Goal: Transaction & Acquisition: Purchase product/service

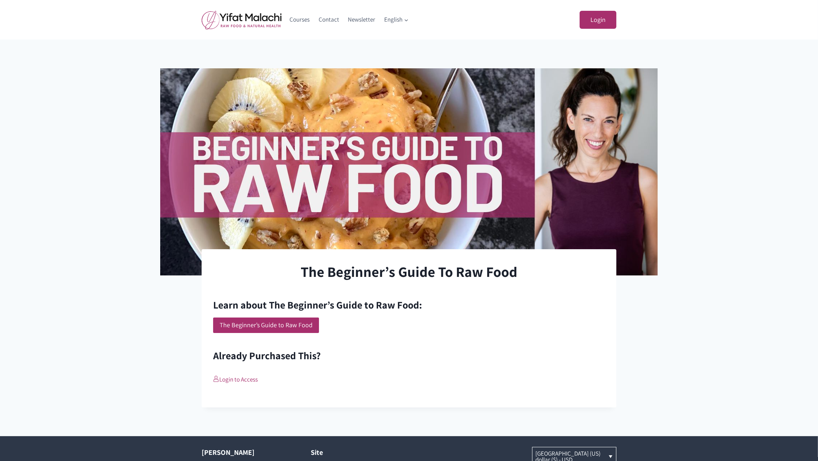
click at [396, 334] on div "Learn about The Beginner’s Guide to Raw Food: The Beginner’s Guide to Raw Food …" at bounding box center [409, 341] width 392 height 87
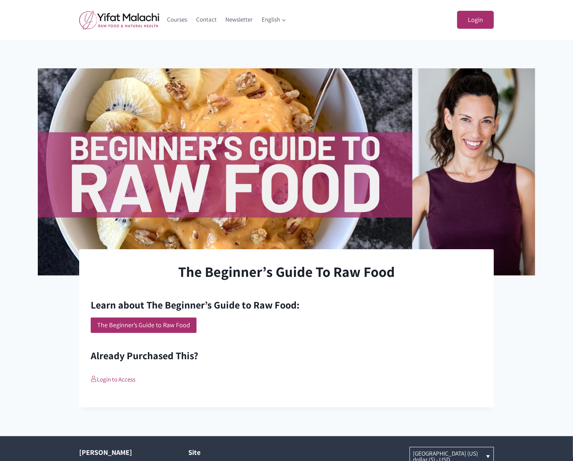
click at [358, 324] on div "The Beginner’s Guide to Raw Food" at bounding box center [287, 325] width 392 height 15
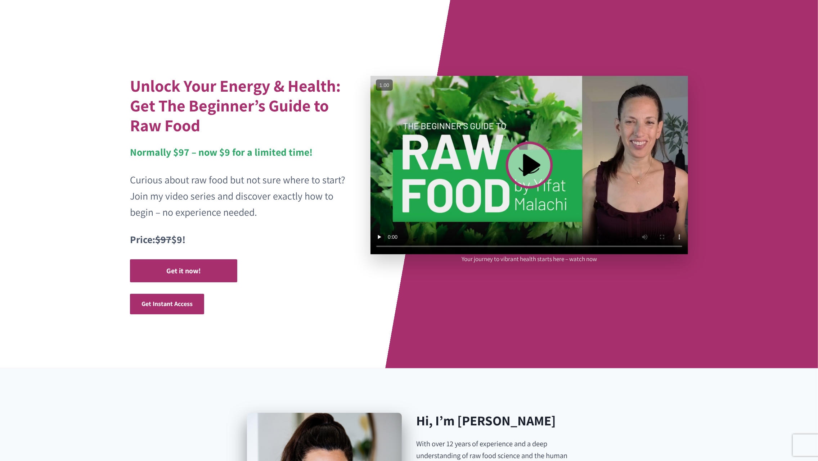
click at [342, 329] on div "Unlock Your Energy & Health: Get The Beginner’s Guide to Raw Food Normally $97 …" at bounding box center [409, 184] width 576 height 369
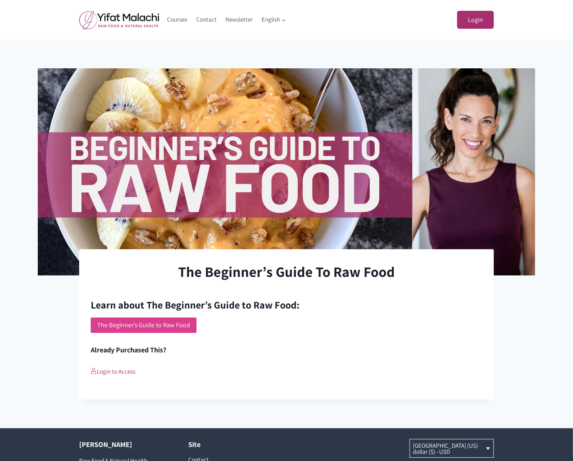
click at [138, 326] on link "The Beginner’s Guide to Raw Food" at bounding box center [144, 325] width 106 height 15
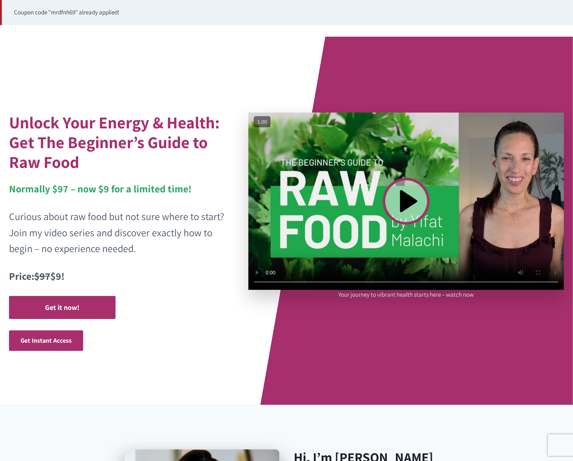
click at [406, 182] on video at bounding box center [406, 201] width 316 height 177
click at [408, 194] on video at bounding box center [406, 201] width 316 height 177
drag, startPoint x: 432, startPoint y: 182, endPoint x: 422, endPoint y: 187, distance: 11.4
click at [432, 182] on video at bounding box center [406, 201] width 316 height 177
click at [422, 187] on video at bounding box center [406, 201] width 316 height 177
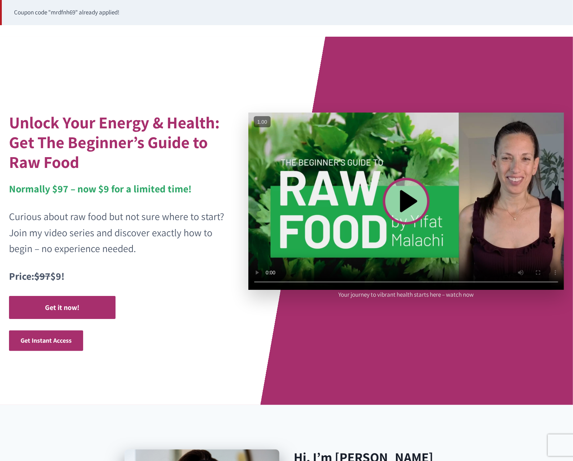
click at [404, 199] on video at bounding box center [406, 201] width 316 height 177
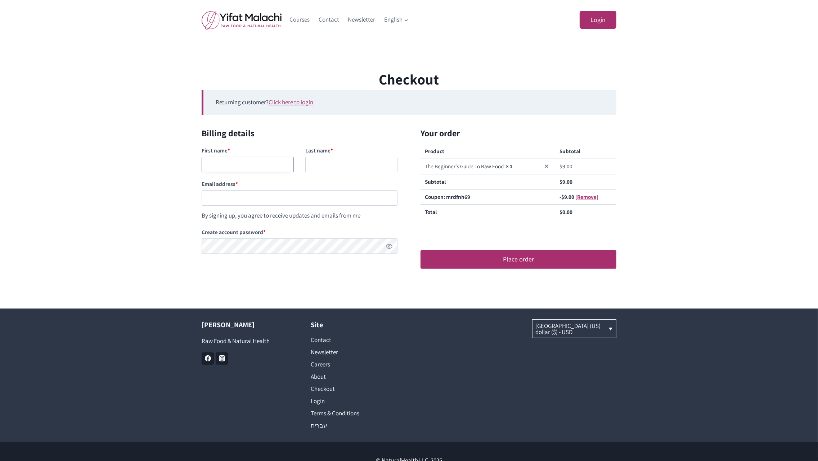
click at [218, 166] on input "First name *" at bounding box center [248, 164] width 92 height 15
type input "Kakaka"
type input "nanan"
paste input "[EMAIL_ADDRESS][DOMAIN_NAME]"
click at [239, 198] on input "testingnh345@mailinator.com" at bounding box center [300, 197] width 196 height 15
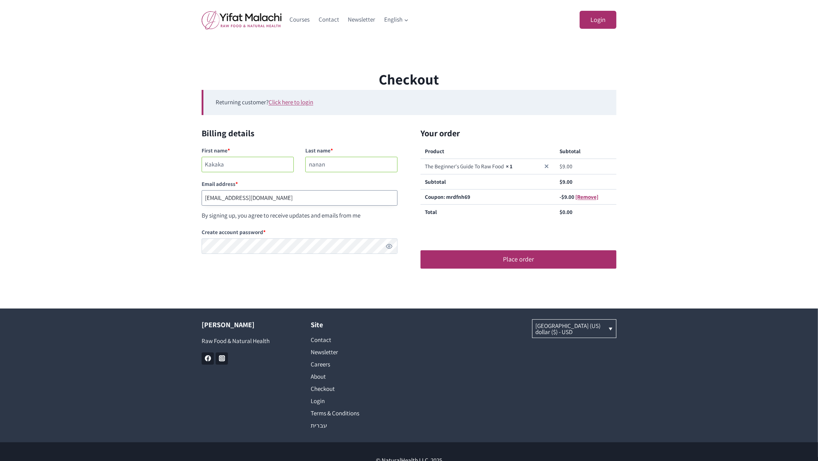
type input "testingnh346@mailinator.com"
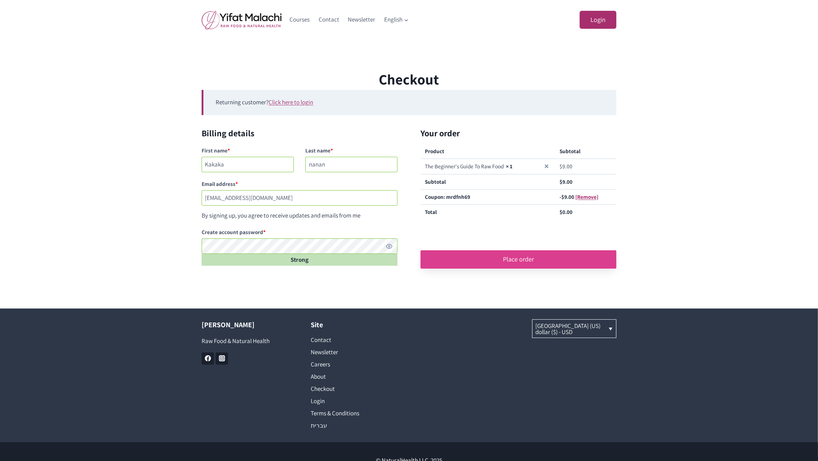
click at [525, 262] on button "Place order" at bounding box center [518, 260] width 196 height 18
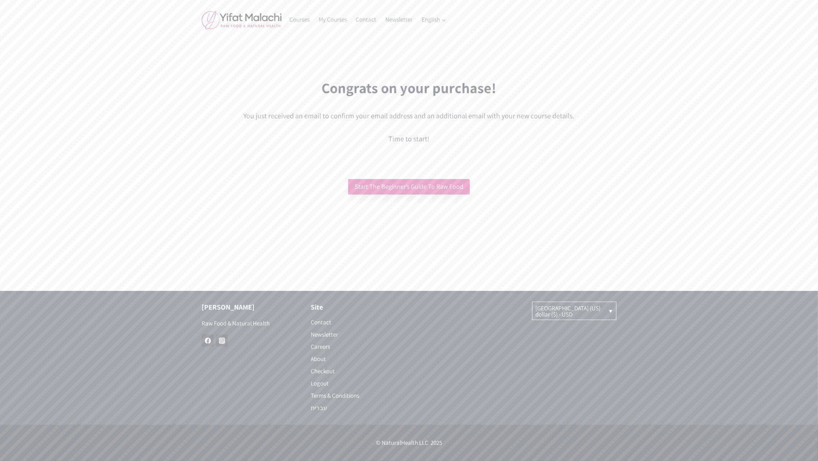
click at [382, 186] on link "Start The Beginner’s Guide To Raw Food" at bounding box center [409, 186] width 122 height 15
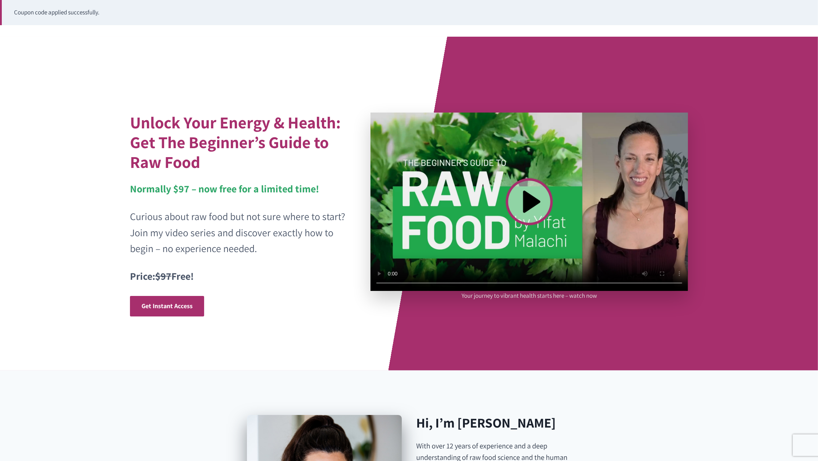
click at [529, 177] on video at bounding box center [528, 202] width 317 height 179
click at [533, 200] on video at bounding box center [528, 202] width 317 height 179
click at [374, 322] on div "Unlock Your Energy & Health: Get The Beginner’s Guide to Raw Food Normally $97 …" at bounding box center [409, 204] width 576 height 334
click at [371, 322] on div "Unlock Your Energy & Health: Get The Beginner’s Guide to Raw Food Normally $97 …" at bounding box center [409, 204] width 576 height 334
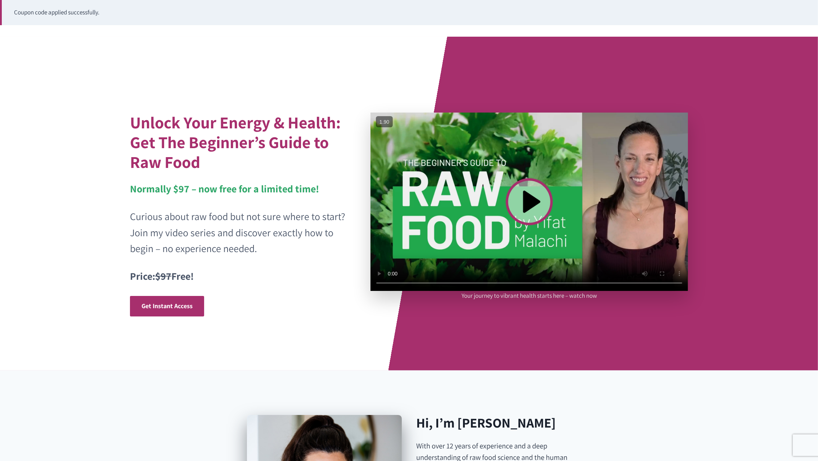
click at [530, 211] on video at bounding box center [528, 202] width 317 height 179
